Goal: Transaction & Acquisition: Purchase product/service

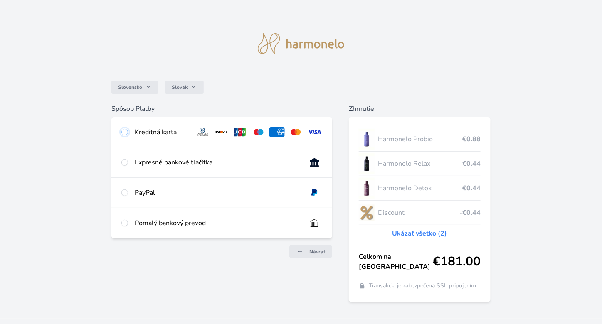
click at [127, 133] on input "radio" at bounding box center [124, 132] width 7 height 7
radio input "true"
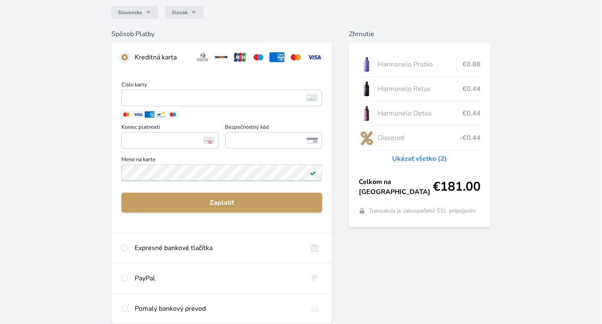
scroll to position [77, 0]
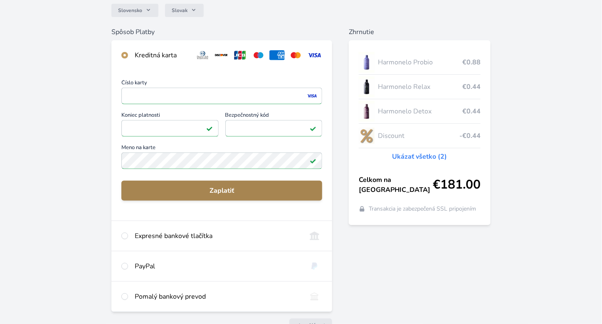
click at [220, 193] on span "Zaplatiť" at bounding box center [222, 191] width 188 height 10
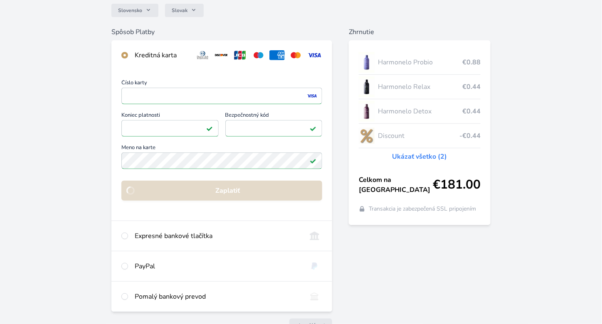
scroll to position [37, 0]
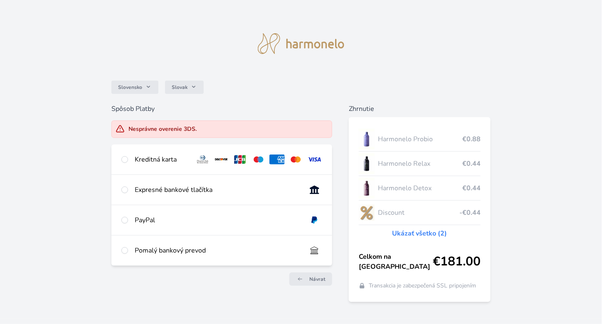
click at [129, 158] on div "Kreditná karta" at bounding box center [221, 160] width 221 height 30
radio input "true"
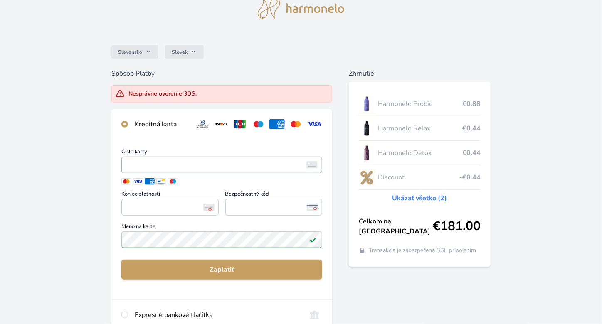
scroll to position [36, 0]
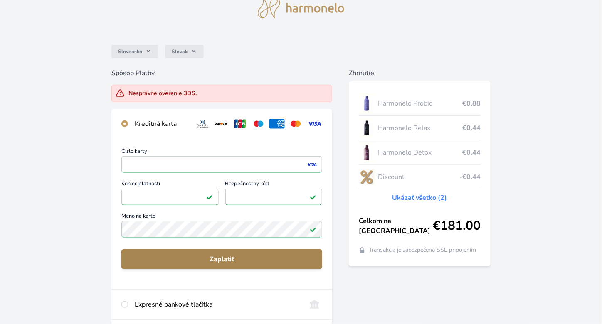
click at [221, 258] on span "Zaplatiť" at bounding box center [222, 259] width 188 height 10
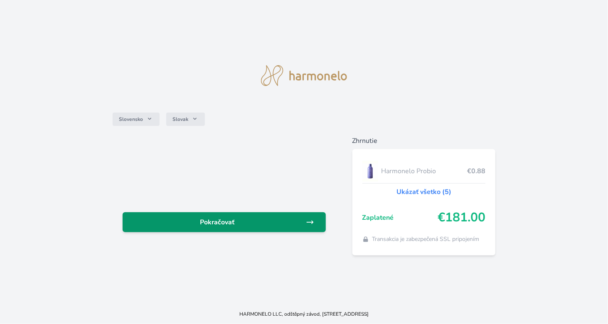
click at [249, 221] on span "Pokračovať" at bounding box center [217, 222] width 177 height 10
